Goal: Information Seeking & Learning: Check status

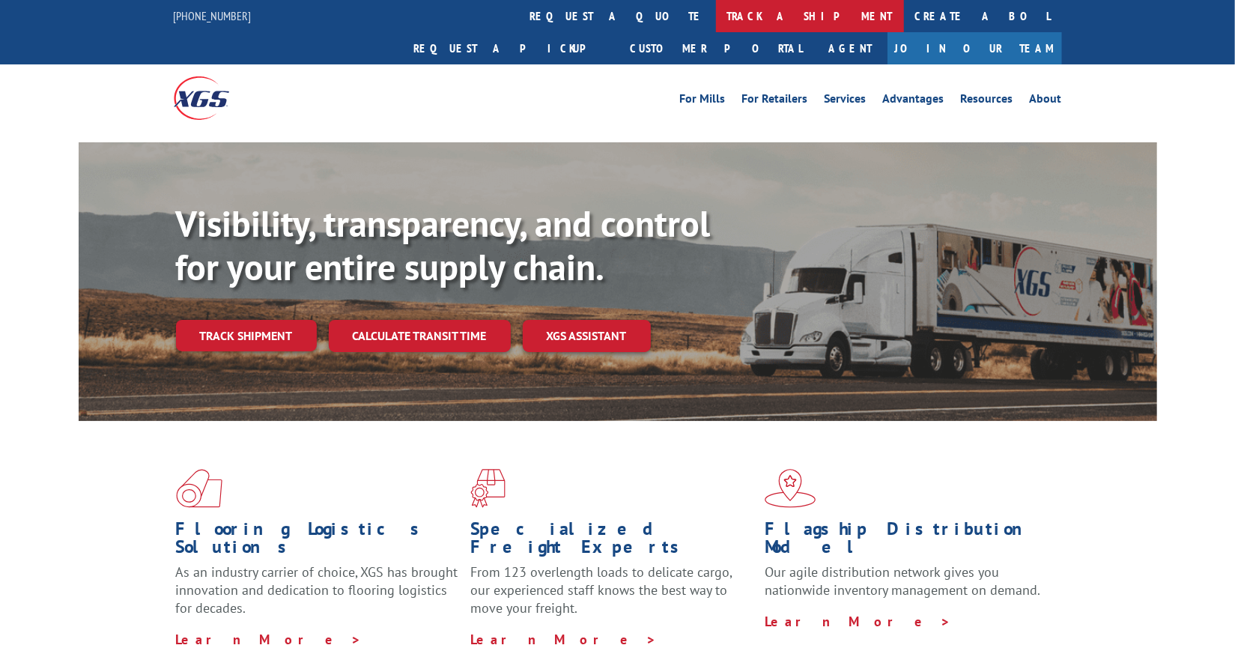
click at [716, 15] on link "track a shipment" at bounding box center [810, 16] width 188 height 32
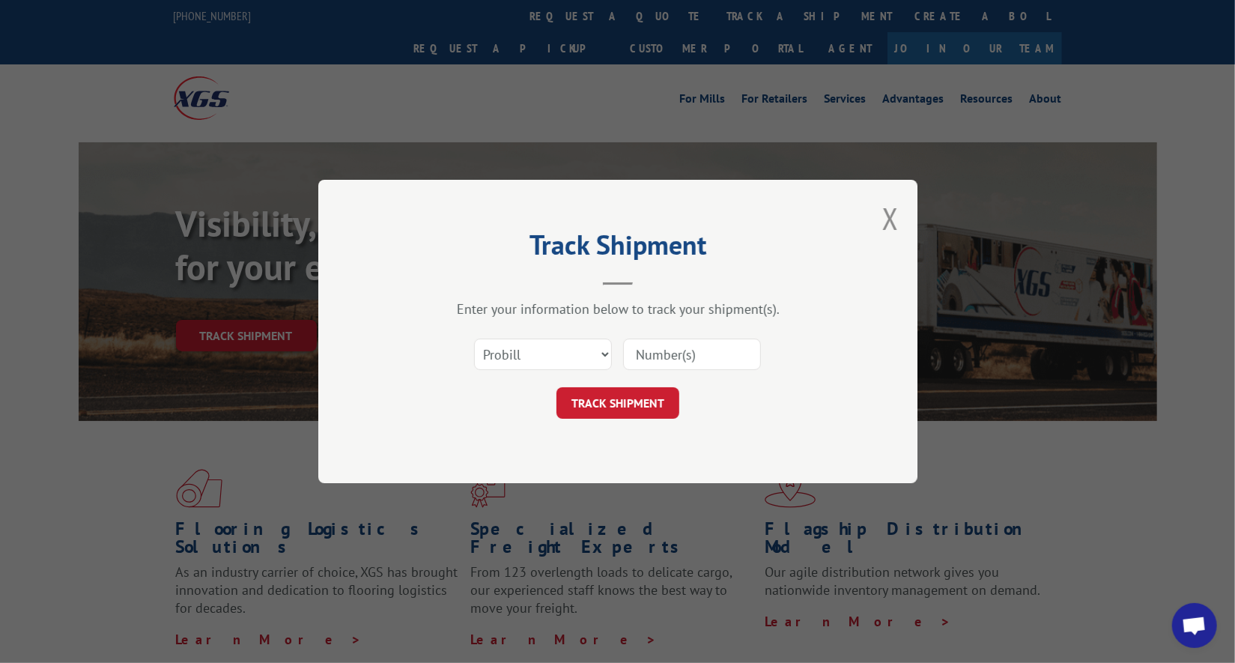
click at [658, 362] on input at bounding box center [692, 353] width 138 height 31
paste input "17553932"
type input "17553932"
click at [654, 403] on button "TRACK SHIPMENT" at bounding box center [617, 402] width 123 height 31
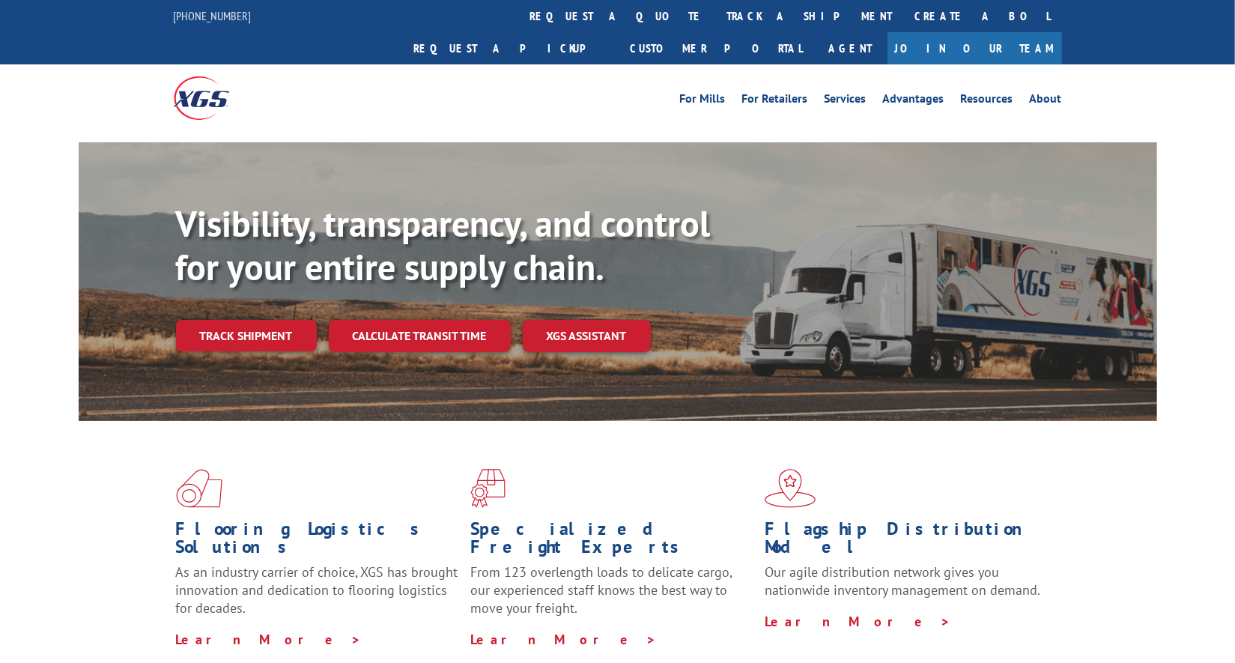
click at [716, 16] on link "track a shipment" at bounding box center [810, 16] width 188 height 32
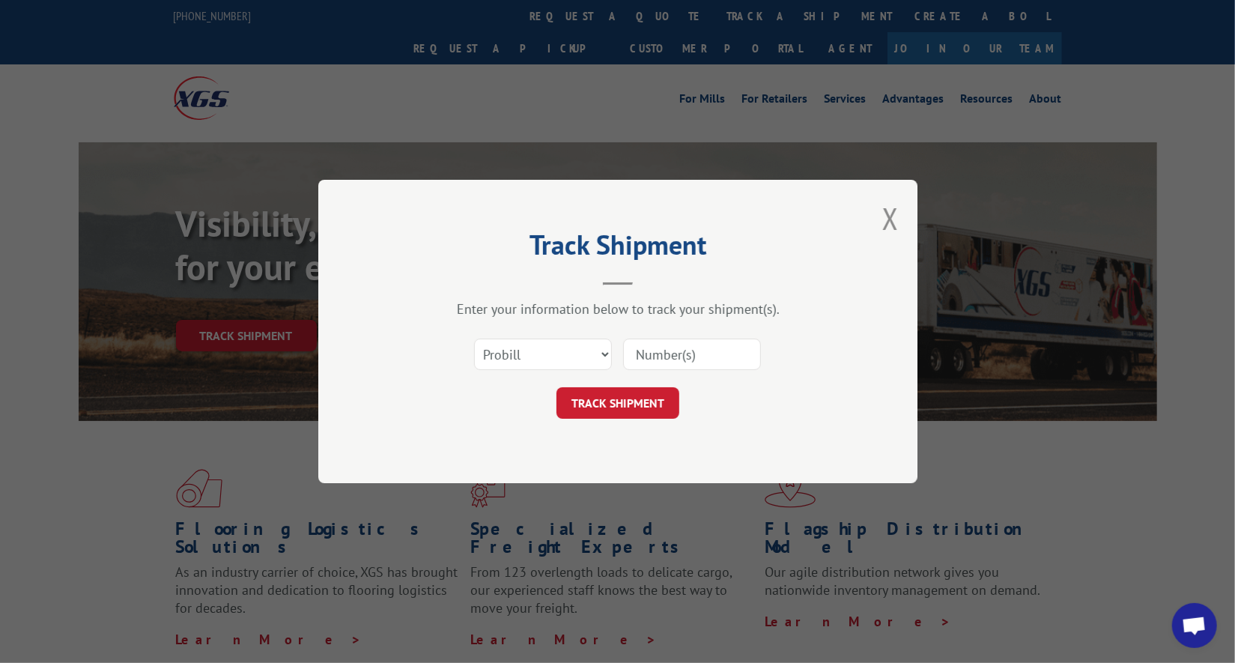
click at [677, 359] on input at bounding box center [692, 353] width 138 height 31
paste input "17590270"
type input "17590270"
click at [656, 391] on button "TRACK SHIPMENT" at bounding box center [617, 402] width 123 height 31
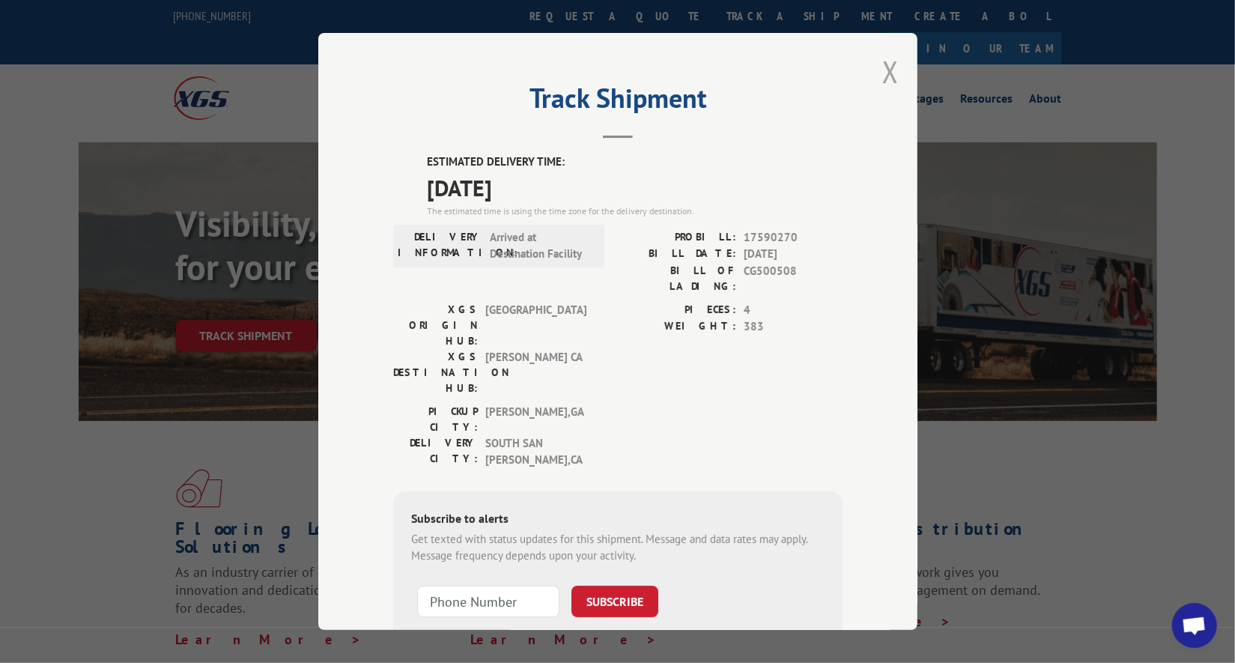
click at [882, 60] on button "Close modal" at bounding box center [890, 72] width 16 height 40
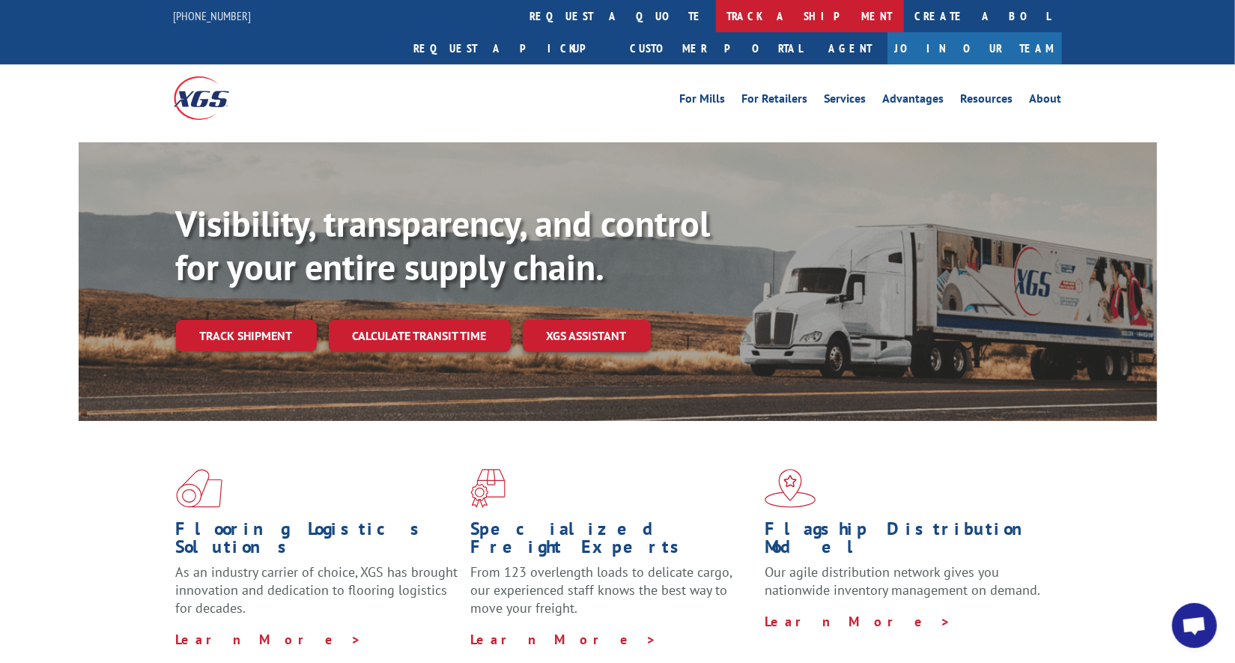
click at [716, 13] on link "track a shipment" at bounding box center [810, 16] width 188 height 32
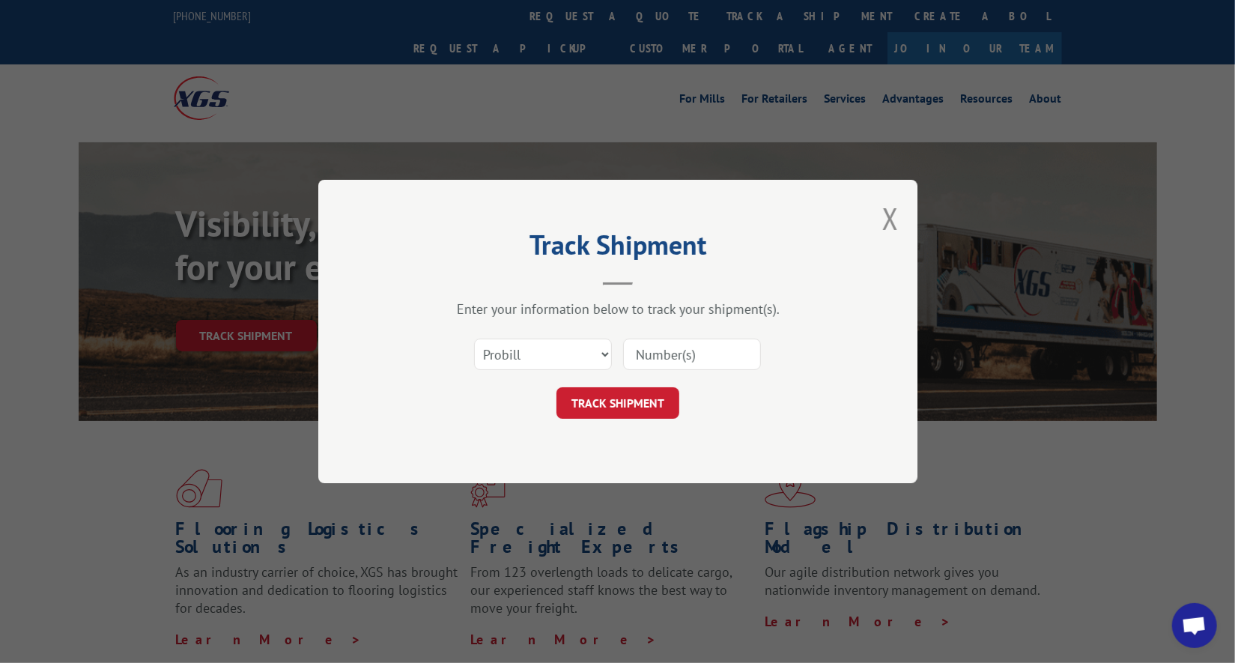
click at [692, 349] on input at bounding box center [692, 353] width 138 height 31
paste input "17564514"
type input "17564514"
click at [654, 410] on button "TRACK SHIPMENT" at bounding box center [617, 402] width 123 height 31
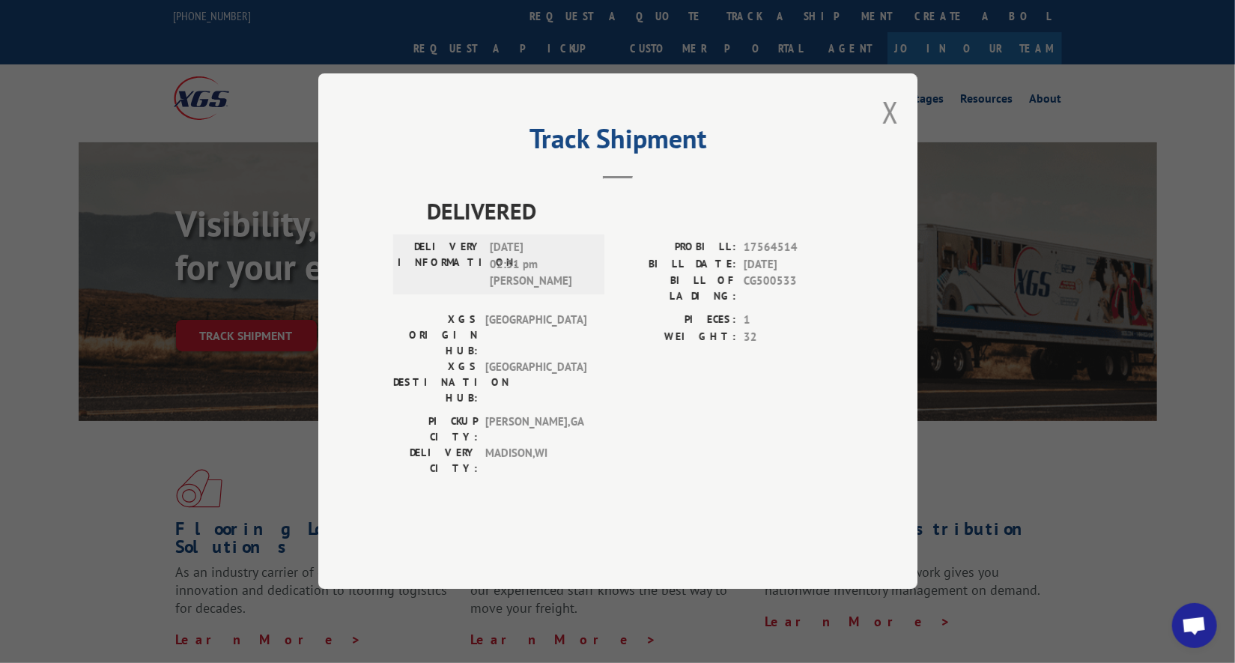
click at [881, 151] on div "Track Shipment DELIVERED DELIVERY INFORMATION: 09/03/2025 02:31 pm Dylan PROBIL…" at bounding box center [617, 330] width 599 height 515
click at [885, 132] on button "Close modal" at bounding box center [890, 112] width 16 height 40
